Goal: Task Accomplishment & Management: Use online tool/utility

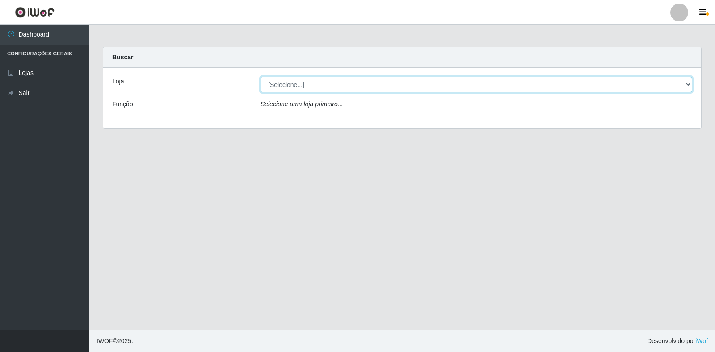
click at [331, 89] on select "[Selecione...] Atacado Vem - Loja 30 Laranjeiras Velha" at bounding box center [475, 85] width 431 height 16
select select "495"
click at [260, 77] on select "[Selecione...] Atacado Vem - Loja 30 Laranjeiras Velha" at bounding box center [475, 85] width 431 height 16
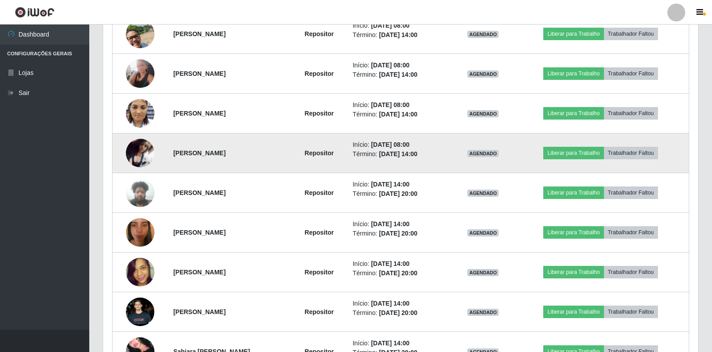
scroll to position [447, 0]
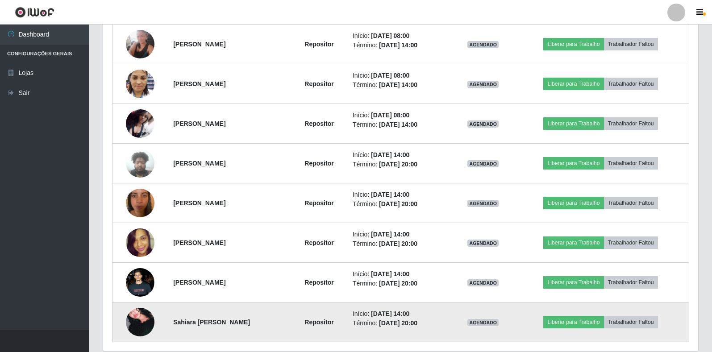
click at [148, 321] on img at bounding box center [140, 322] width 29 height 42
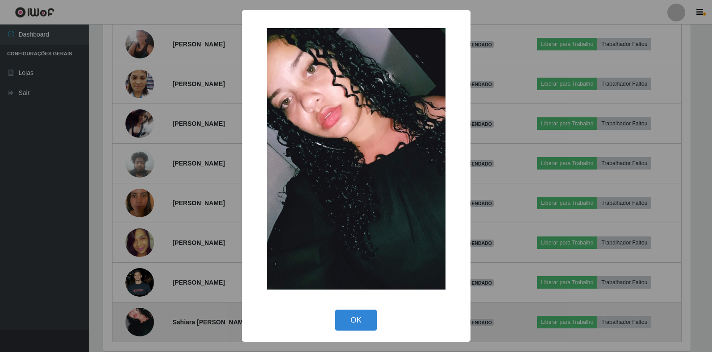
scroll to position [185, 590]
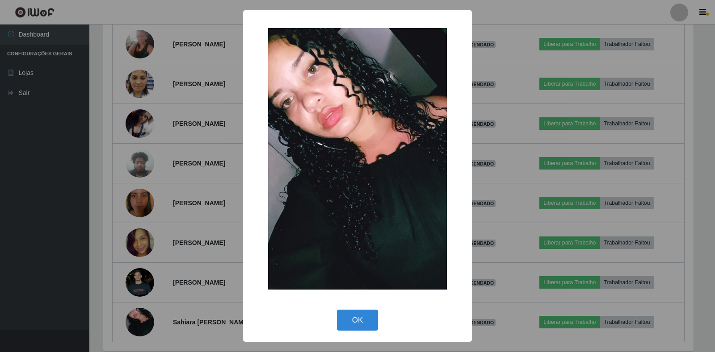
click at [197, 279] on div "× OK Cancel" at bounding box center [357, 176] width 715 height 352
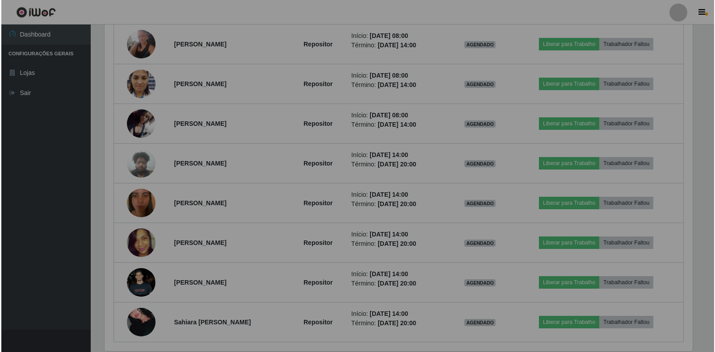
scroll to position [185, 595]
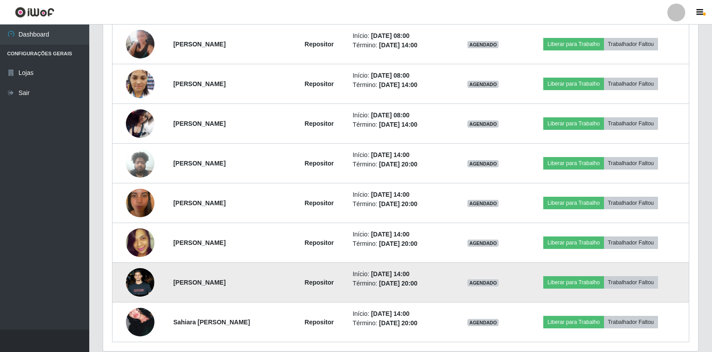
click at [138, 288] on img at bounding box center [140, 282] width 29 height 63
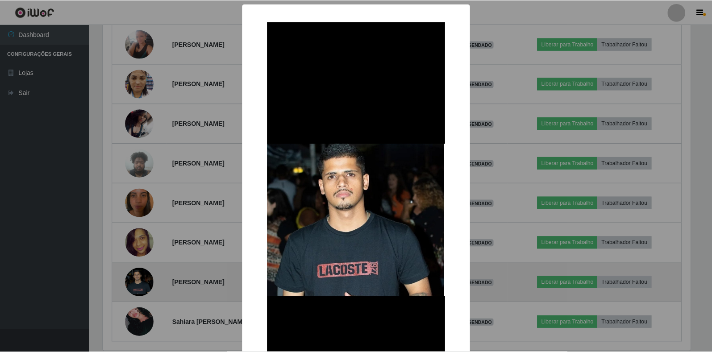
scroll to position [185, 590]
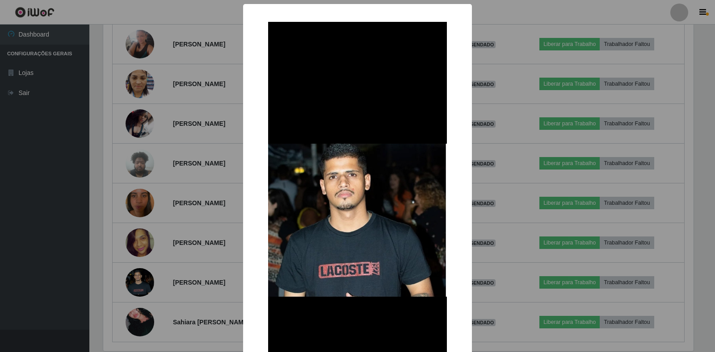
click at [187, 276] on div "× OK Cancel" at bounding box center [357, 176] width 715 height 352
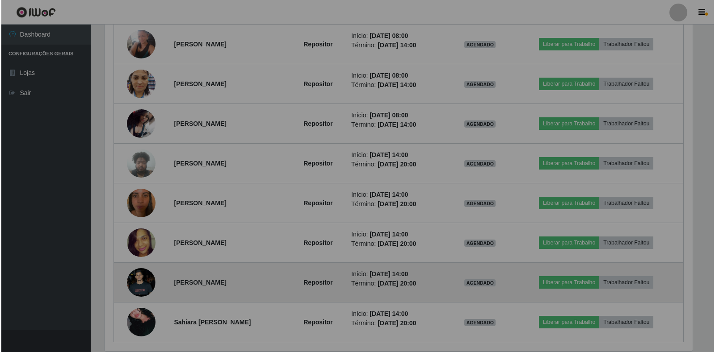
scroll to position [185, 595]
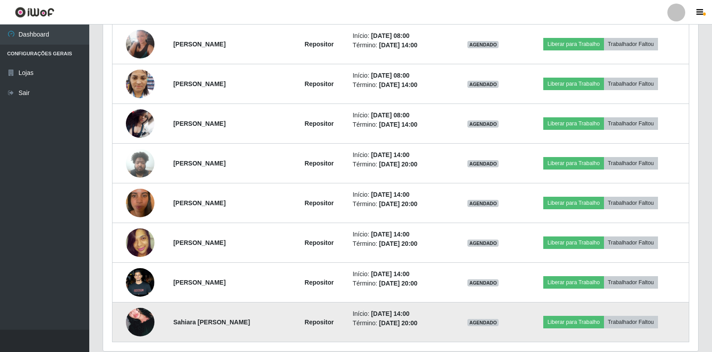
click at [152, 327] on img at bounding box center [140, 322] width 29 height 42
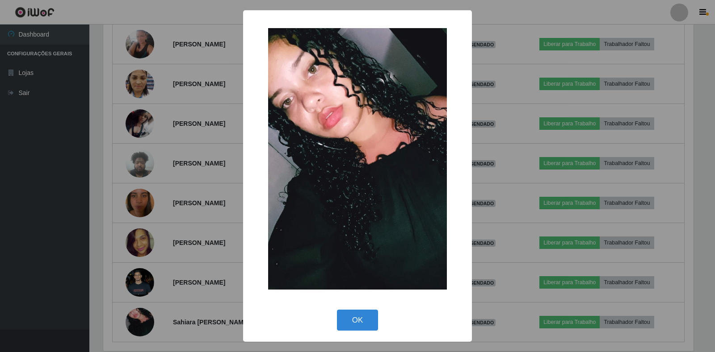
click at [194, 126] on div "× OK Cancel" at bounding box center [357, 176] width 715 height 352
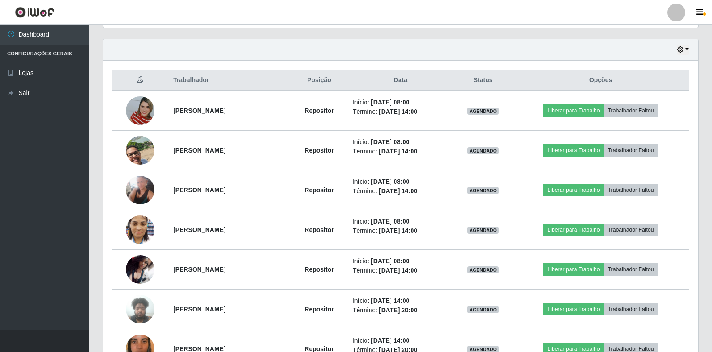
scroll to position [268, 0]
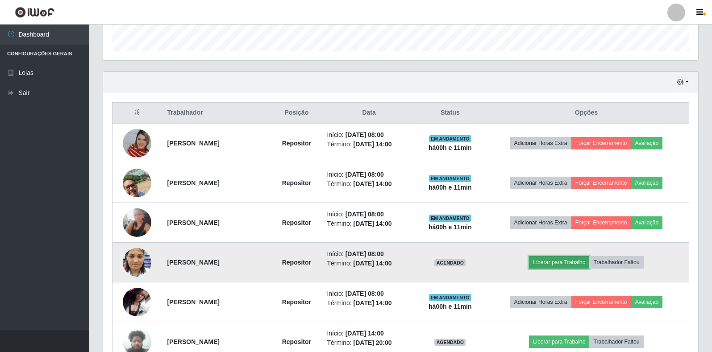
click at [552, 261] on button "Liberar para Trabalho" at bounding box center [559, 262] width 60 height 13
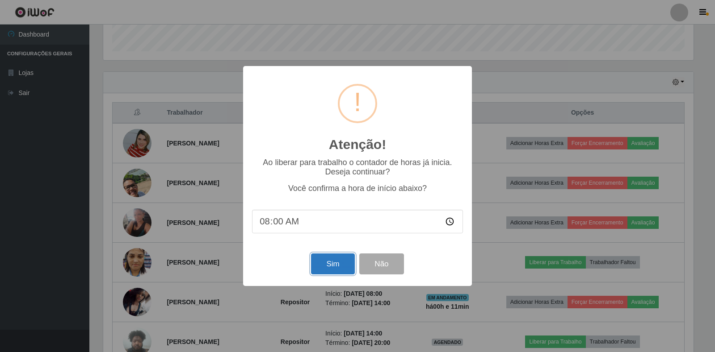
click at [332, 265] on button "Sim" at bounding box center [332, 264] width 43 height 21
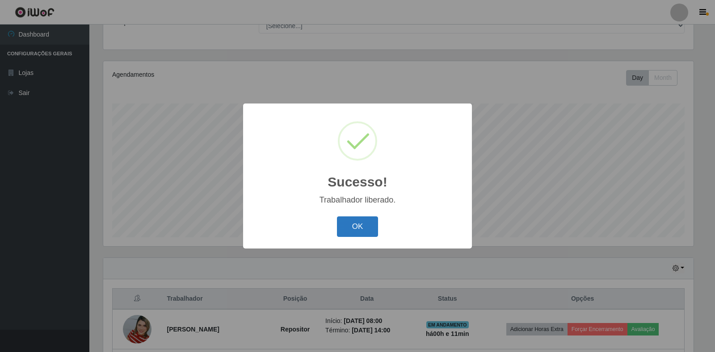
click at [350, 232] on button "OK" at bounding box center [358, 227] width 42 height 21
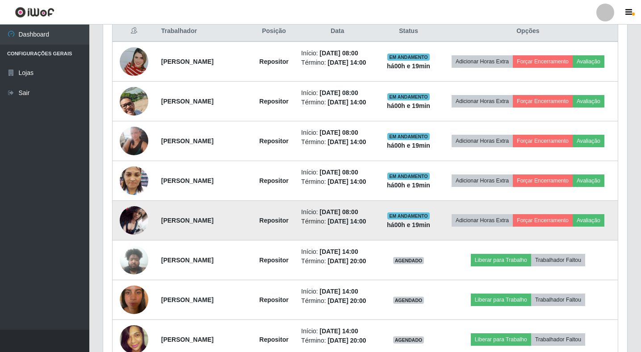
scroll to position [446434, 446095]
